Goal: Task Accomplishment & Management: Use online tool/utility

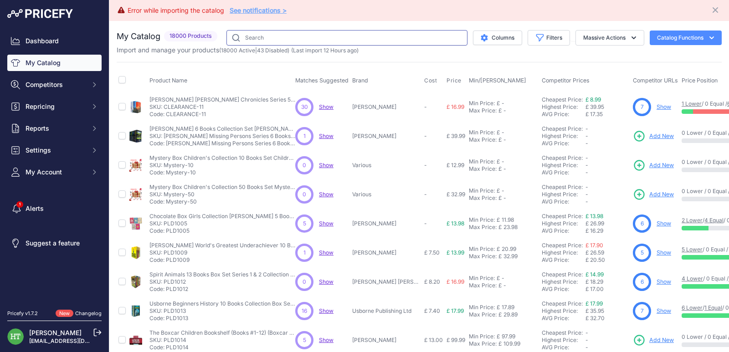
click at [273, 37] on input "text" at bounding box center [347, 37] width 241 height 15
paste input "Charles Phillips"
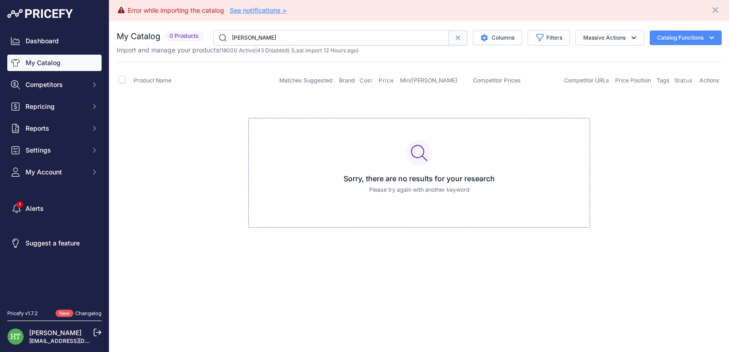
click at [274, 33] on input "Charles Phillips" at bounding box center [331, 37] width 236 height 15
click at [332, 34] on input "Charles Phillips" at bounding box center [331, 37] width 236 height 15
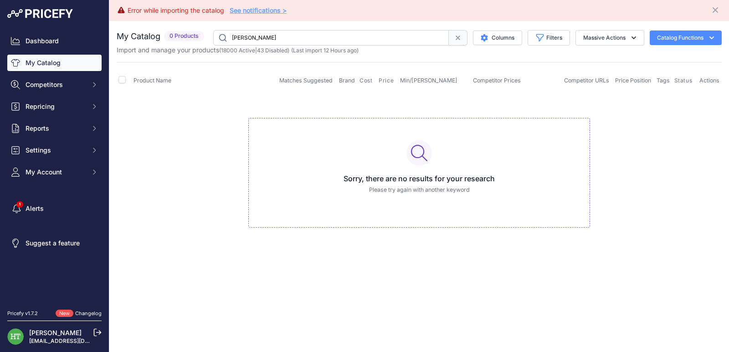
click at [332, 34] on input "Charles Phillips" at bounding box center [331, 37] width 236 height 15
click at [272, 35] on input "Charles Phillips" at bounding box center [331, 37] width 236 height 15
paste input "Life in the UK Test"
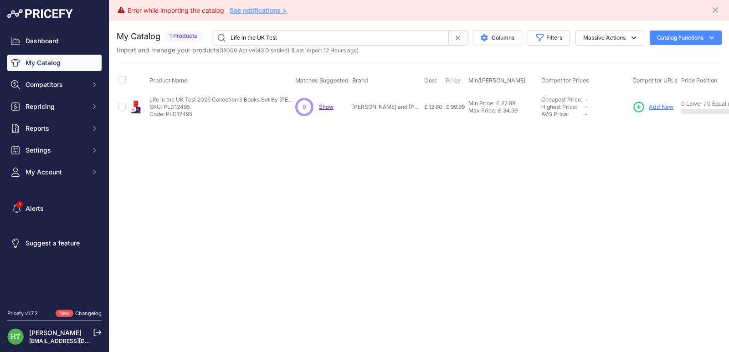
click at [309, 35] on input "Life in the UK Test" at bounding box center [330, 37] width 237 height 15
paste input "My First Reading Library"
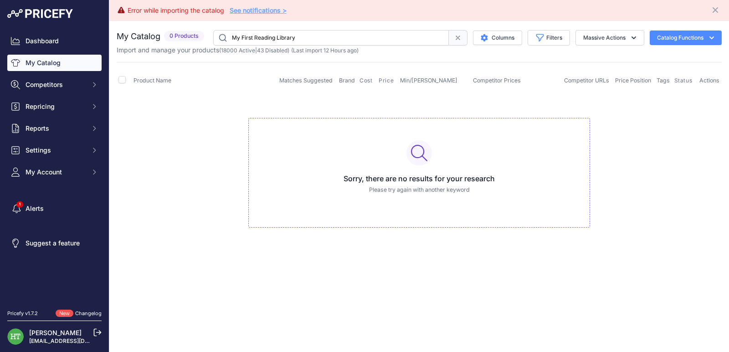
click at [299, 33] on input "My First Reading Library" at bounding box center [331, 37] width 236 height 15
click at [293, 36] on input "My First Reading Library" at bounding box center [331, 37] width 236 height 15
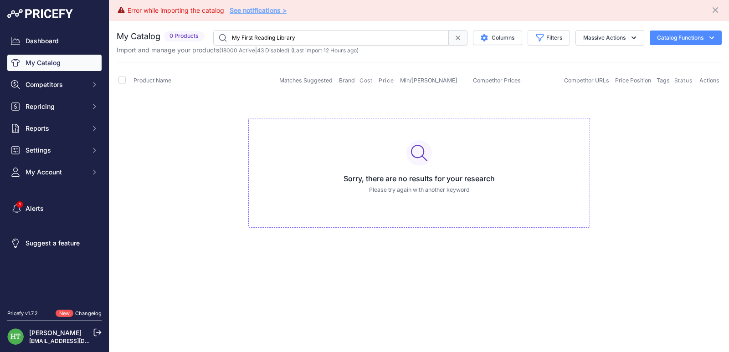
click at [293, 36] on input "My First Reading Library" at bounding box center [331, 37] width 236 height 15
paste input "PLD15725"
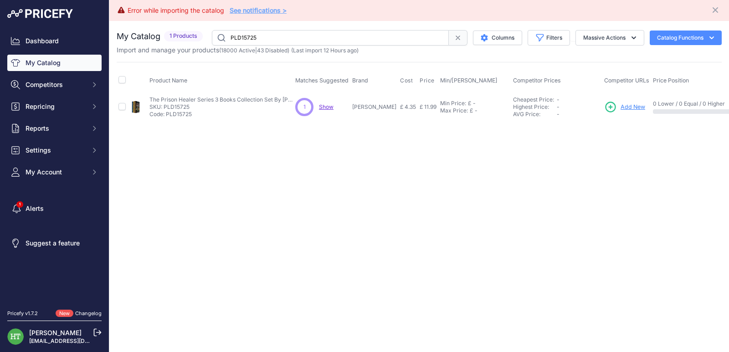
click at [314, 40] on input "PLD15725" at bounding box center [330, 37] width 237 height 15
click at [299, 38] on input "PLD15725" at bounding box center [330, 37] width 237 height 15
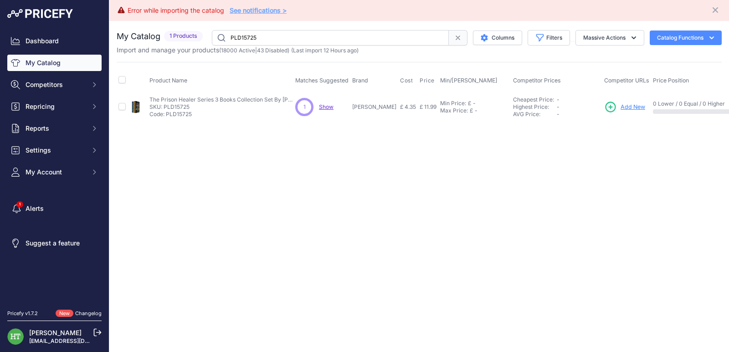
paste input "[PERSON_NAME]"
click at [254, 38] on input "[PERSON_NAME]" at bounding box center [330, 37] width 237 height 15
click at [300, 40] on input "[PERSON_NAME]" at bounding box center [330, 37] width 237 height 15
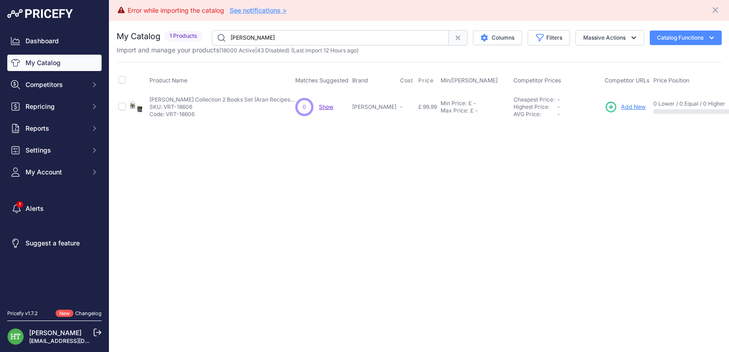
click at [300, 40] on input "[PERSON_NAME]" at bounding box center [330, 37] width 237 height 15
paste input "PLD1925"
click at [319, 36] on input "PLD1925" at bounding box center [330, 37] width 237 height 15
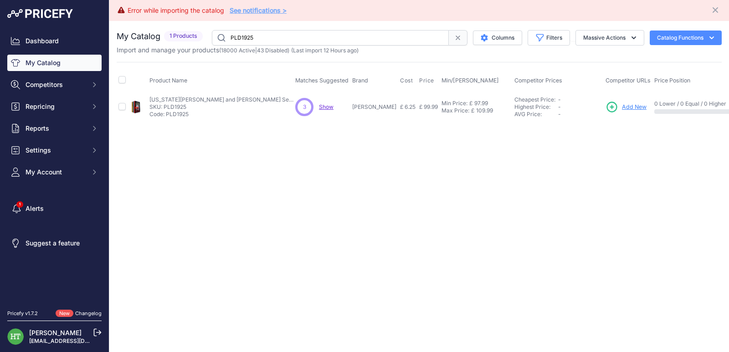
click at [319, 36] on input "PLD1925" at bounding box center [330, 37] width 237 height 15
click at [297, 33] on input "PLD1925" at bounding box center [330, 37] width 237 height 15
paste input "Washington Poe"
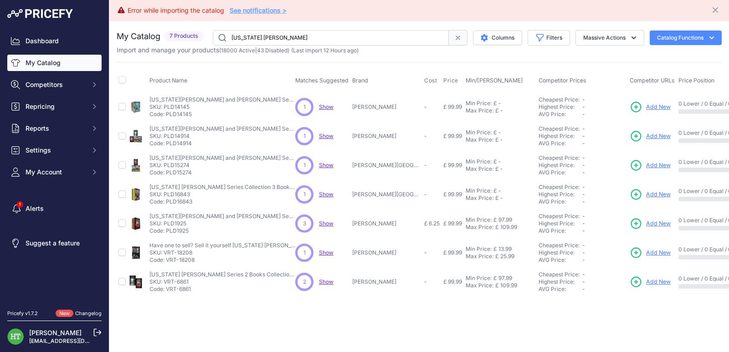
click at [268, 34] on input "Washington Poe" at bounding box center [331, 37] width 236 height 15
paste input "Young Soul Rebels"
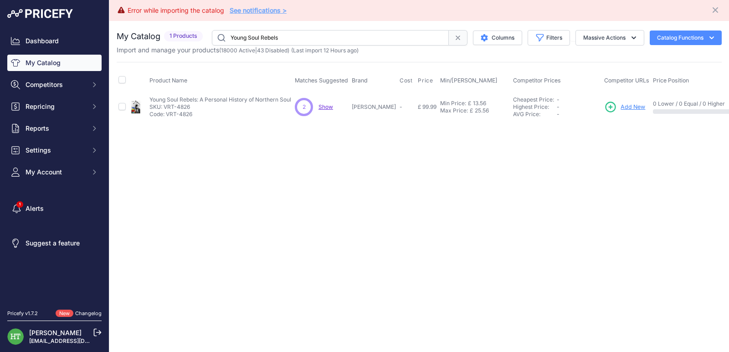
click at [251, 35] on input "Young Soul Rebels" at bounding box center [330, 37] width 237 height 15
paste input "SNG7066"
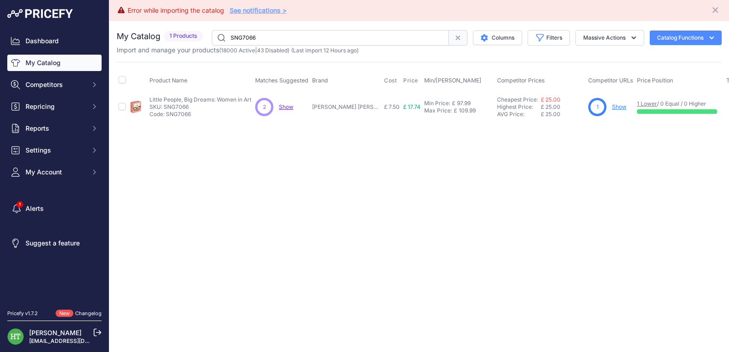
click at [612, 105] on link "Show" at bounding box center [619, 106] width 15 height 7
drag, startPoint x: 150, startPoint y: 97, endPoint x: 253, endPoint y: 99, distance: 103.0
click at [253, 99] on td "Little People, Big Dreams: Women in Art Little People, Big Dreams: Women in Art…" at bounding box center [201, 108] width 106 height 30
copy p "Little People, Big Dreams: Women in Art"
click at [612, 106] on link "Show" at bounding box center [619, 106] width 15 height 7
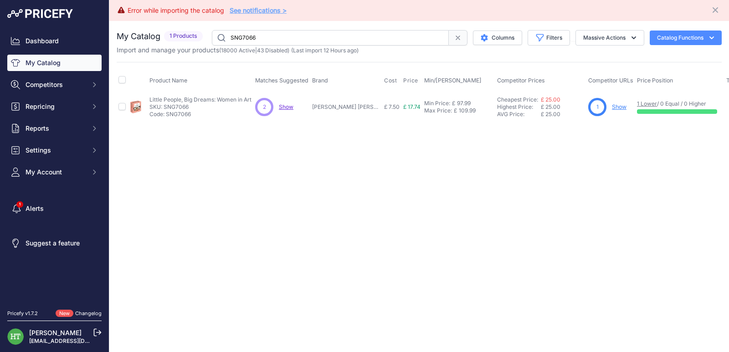
click at [314, 39] on input "SNG7066" at bounding box center [330, 37] width 237 height 15
paste input "[PERSON_NAME]"
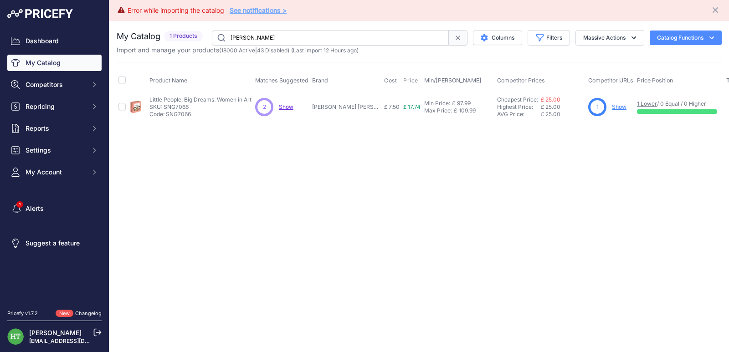
type input "[PERSON_NAME]"
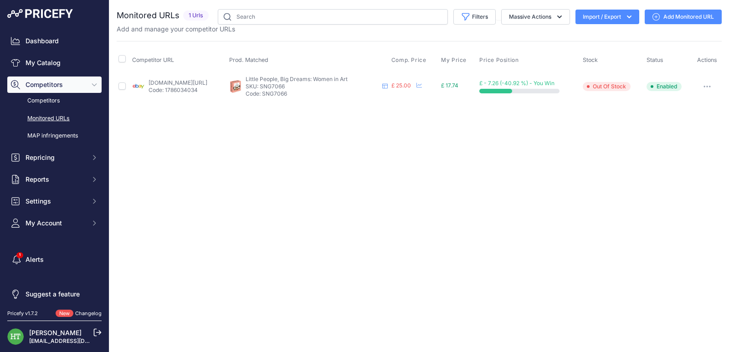
click at [709, 88] on button "button" at bounding box center [707, 86] width 18 height 13
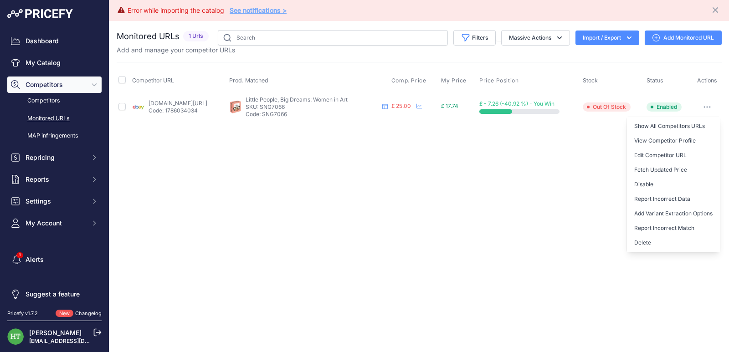
click at [655, 240] on button "Delete" at bounding box center [673, 243] width 93 height 15
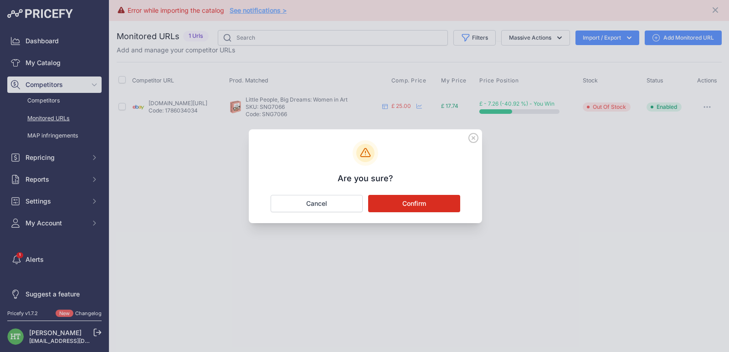
click at [437, 200] on button "Confirm" at bounding box center [414, 203] width 92 height 17
